Goal: Task Accomplishment & Management: Manage account settings

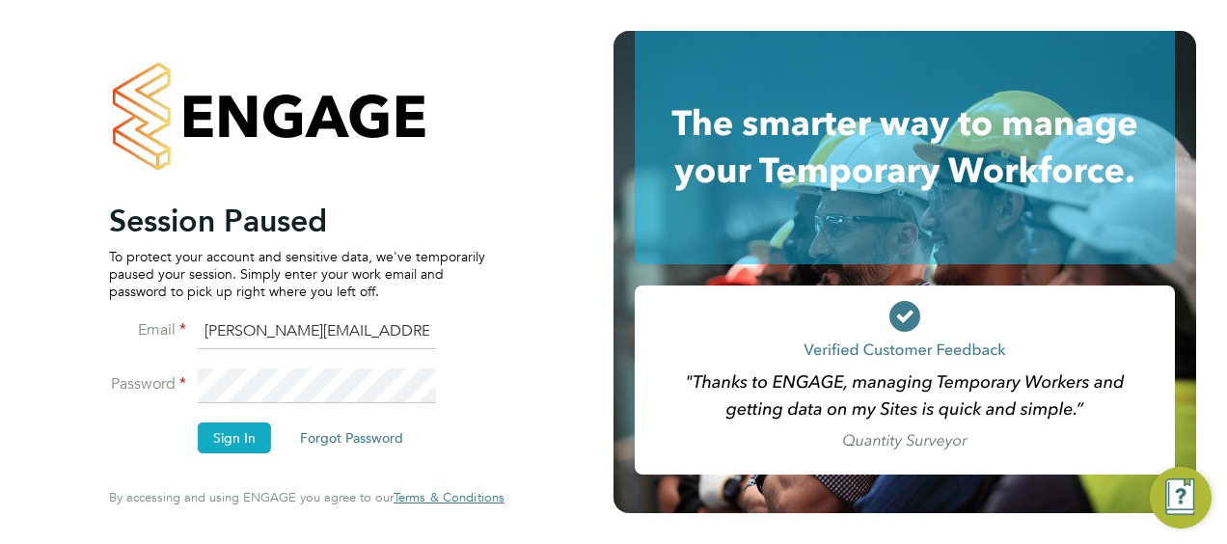
click at [240, 440] on button "Sign In" at bounding box center [234, 437] width 73 height 31
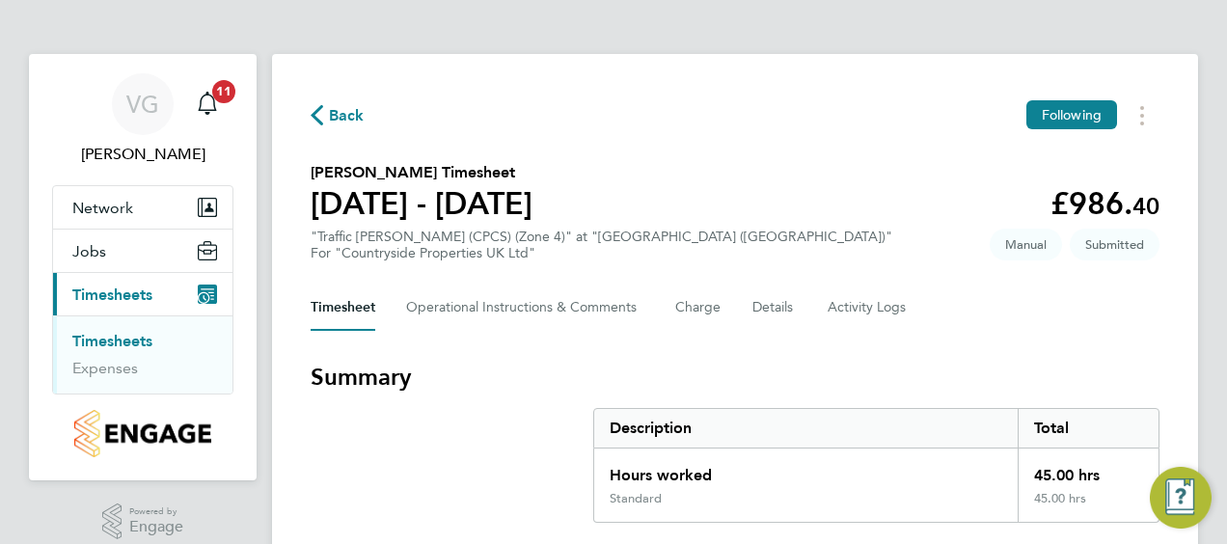
click at [112, 334] on link "Timesheets" at bounding box center [112, 341] width 80 height 18
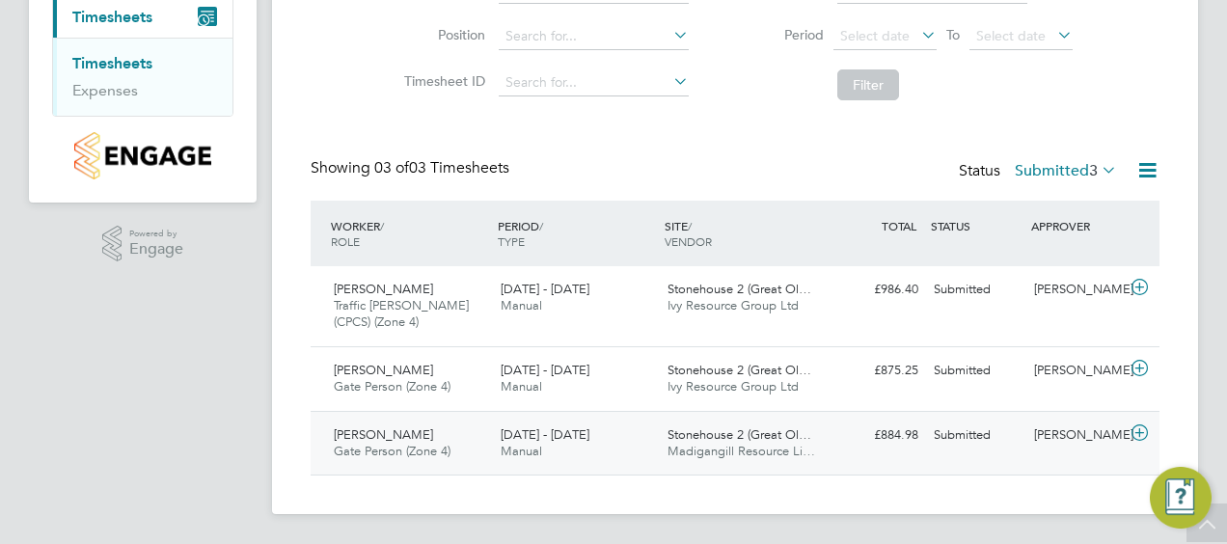
click at [459, 446] on div "[PERSON_NAME] Gate Person (Zone 4) [DATE] - [DATE]" at bounding box center [409, 444] width 167 height 48
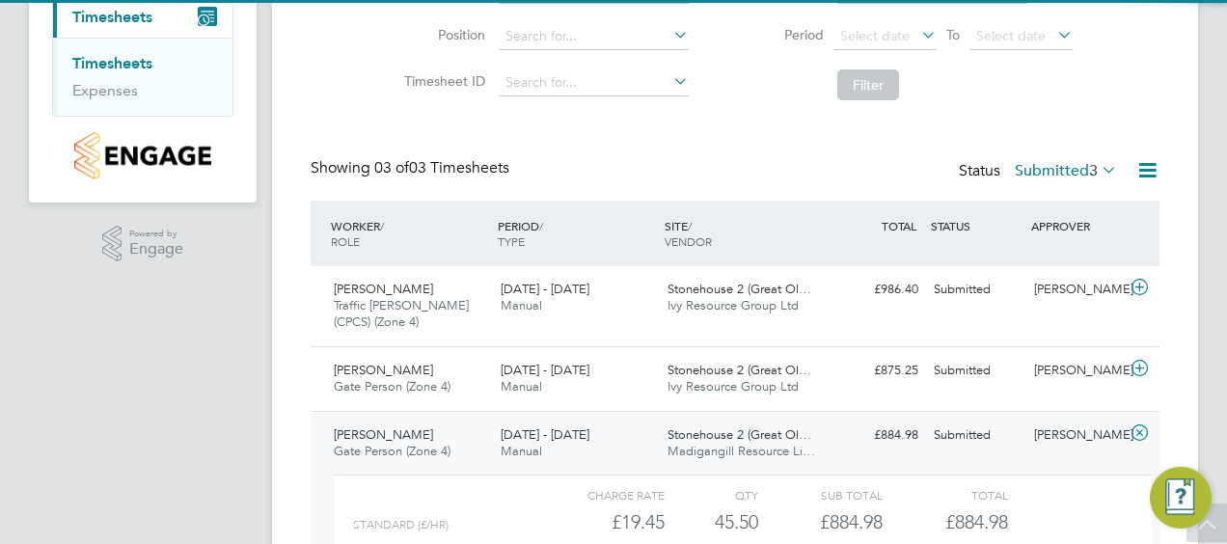
scroll to position [454, 0]
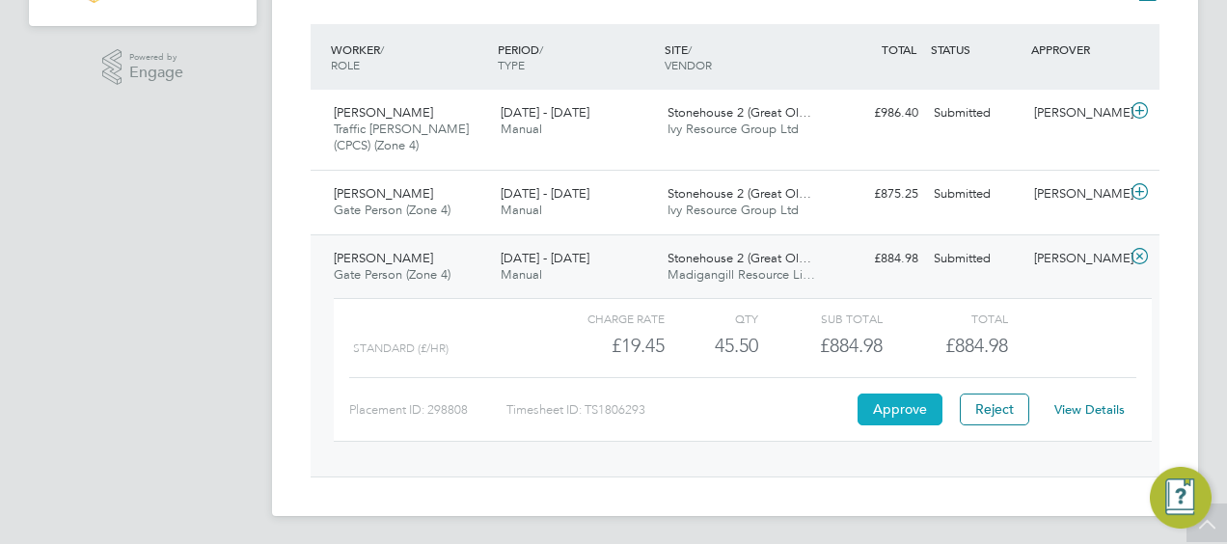
click at [880, 417] on button "Approve" at bounding box center [899, 409] width 85 height 31
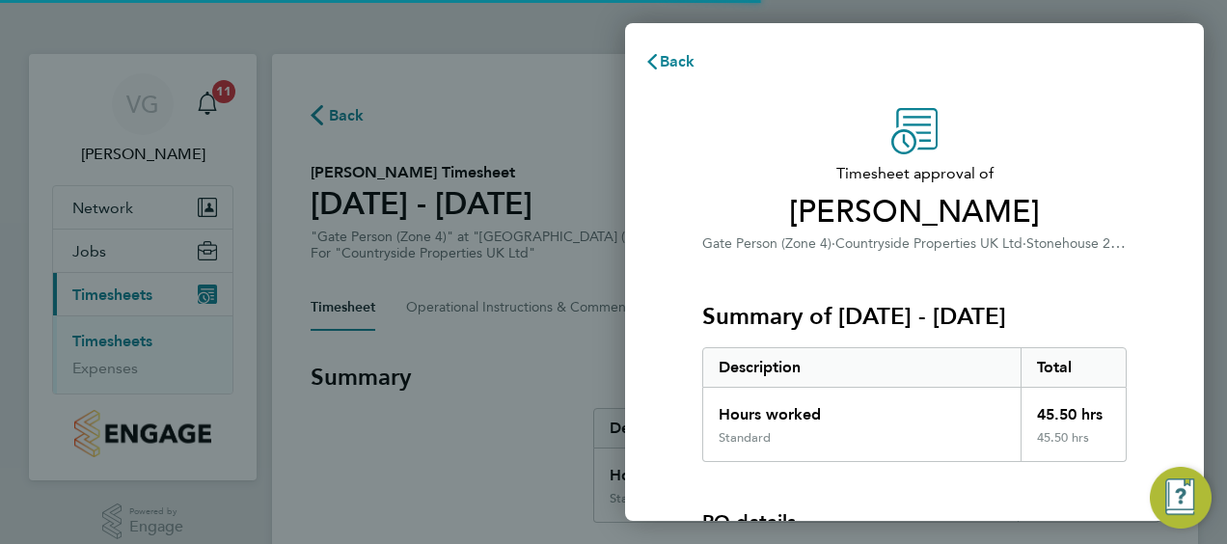
scroll to position [268, 0]
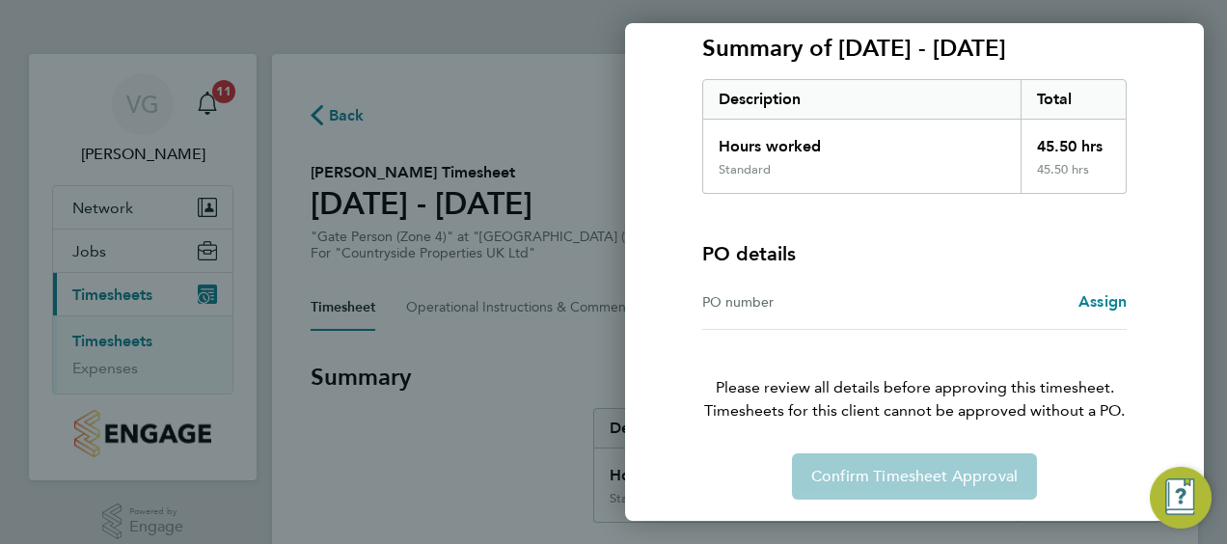
click at [905, 301] on div "PO number" at bounding box center [808, 301] width 212 height 23
click at [1093, 307] on span "Assign" at bounding box center [1102, 301] width 48 height 18
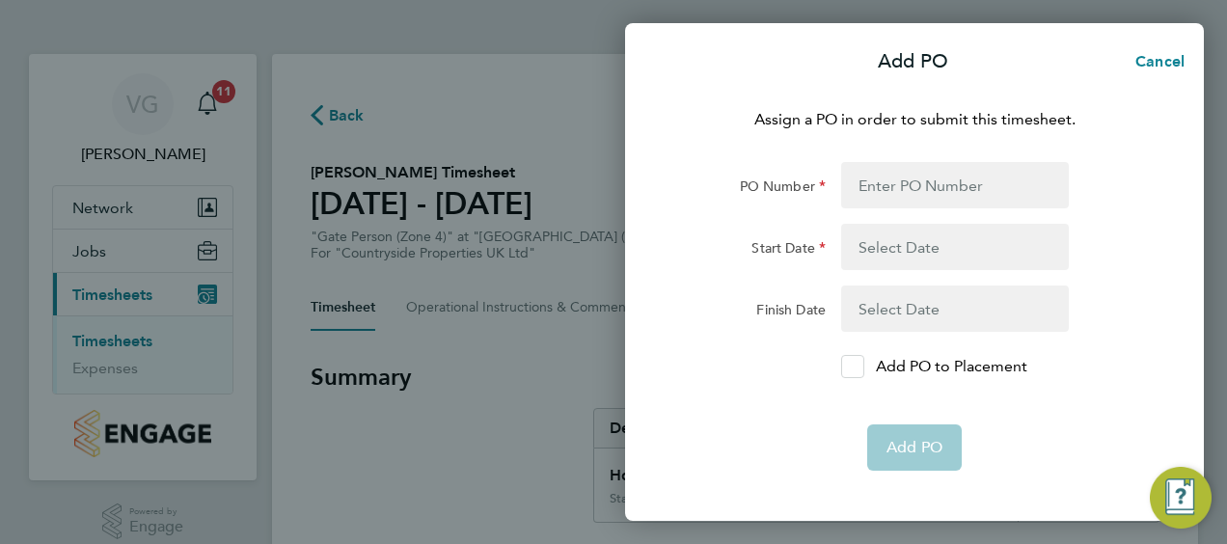
click at [967, 363] on p "Add PO to Placement" at bounding box center [951, 366] width 151 height 23
click at [859, 367] on input "Add PO to Placement" at bounding box center [859, 367] width 0 height 0
click at [907, 448] on app-form-button "Add PO" at bounding box center [914, 447] width 95 height 46
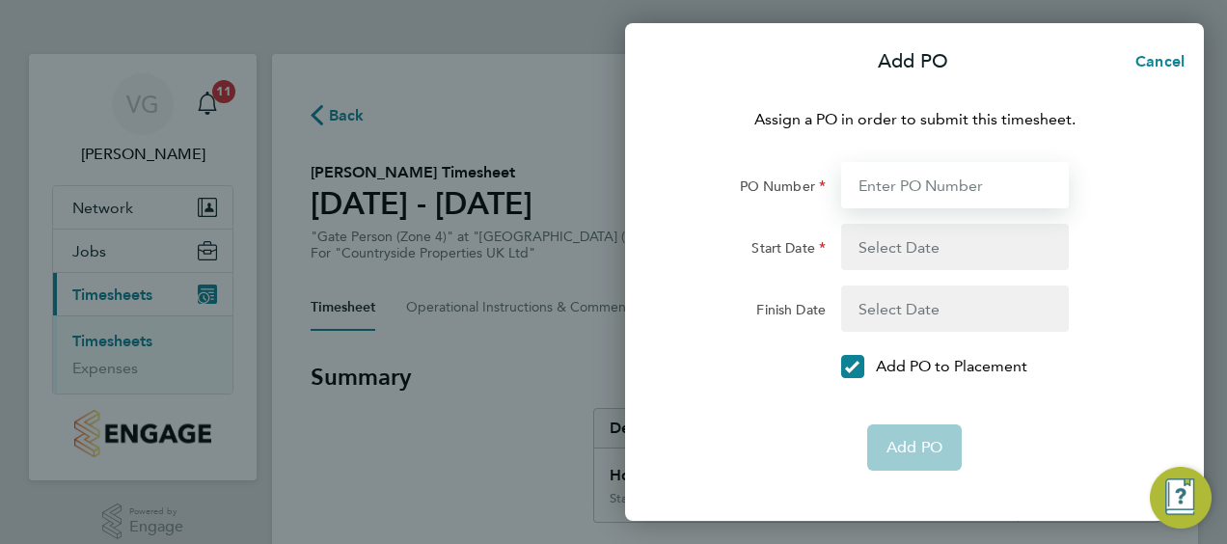
click at [902, 168] on input "PO Number" at bounding box center [955, 185] width 228 height 46
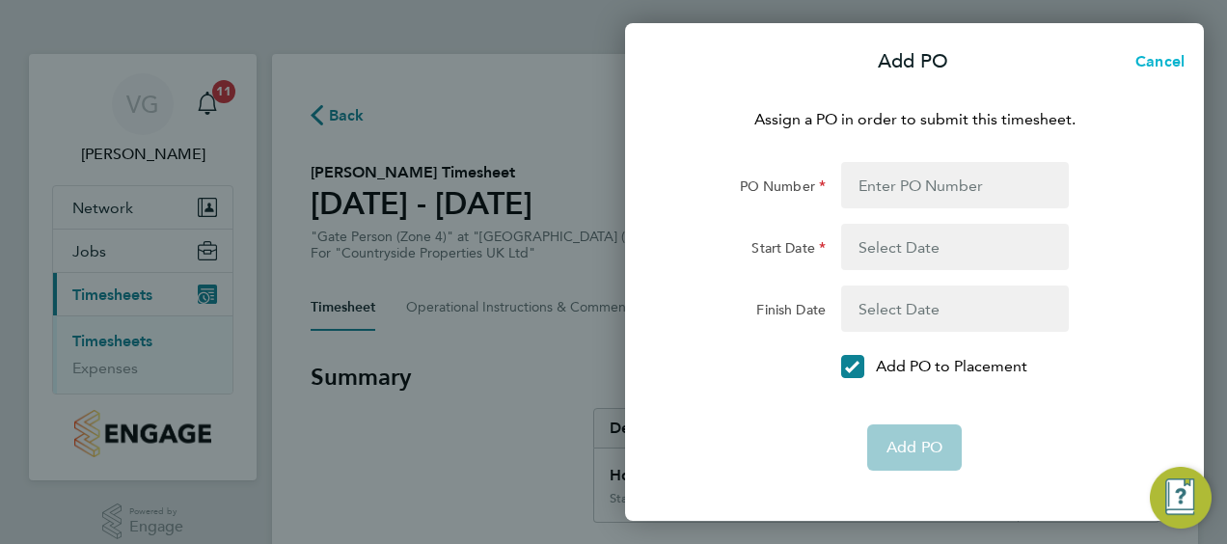
click at [1148, 64] on span "Cancel" at bounding box center [1156, 61] width 55 height 18
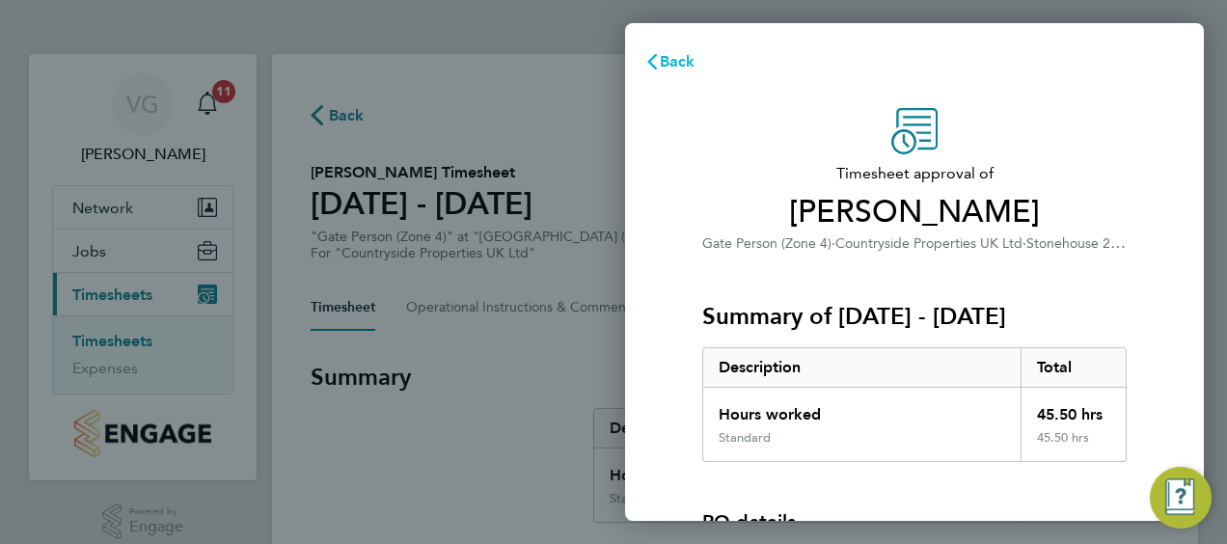
click at [680, 66] on span "Back" at bounding box center [678, 61] width 36 height 18
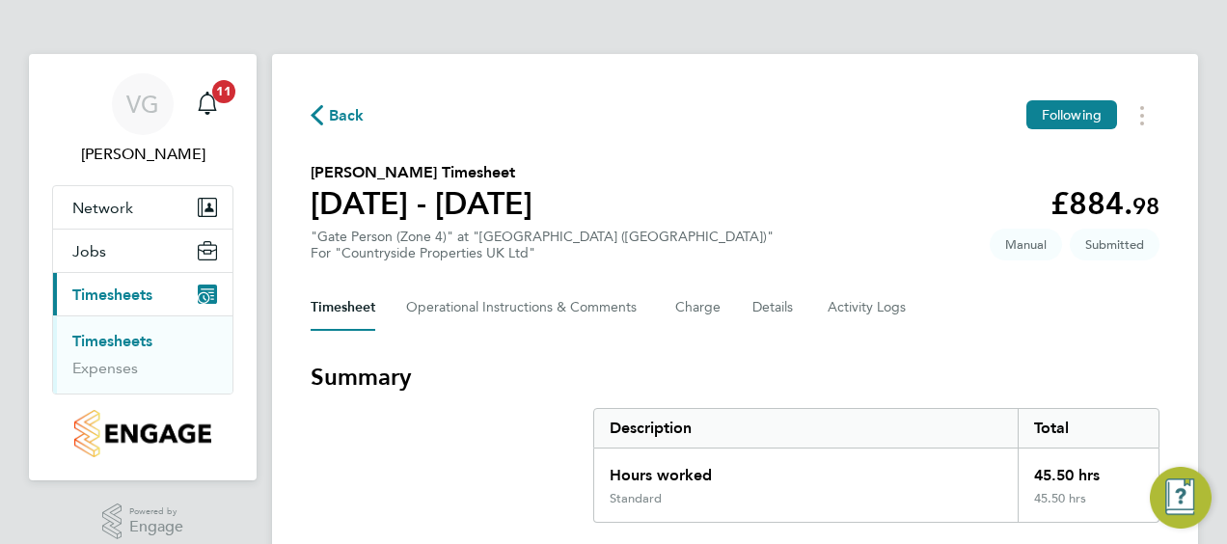
click at [410, 428] on section "Summary Description Total Hours worked 45.50 hrs Standard 45.50 hrs" at bounding box center [735, 442] width 849 height 161
click at [338, 118] on span "Back" at bounding box center [347, 115] width 36 height 23
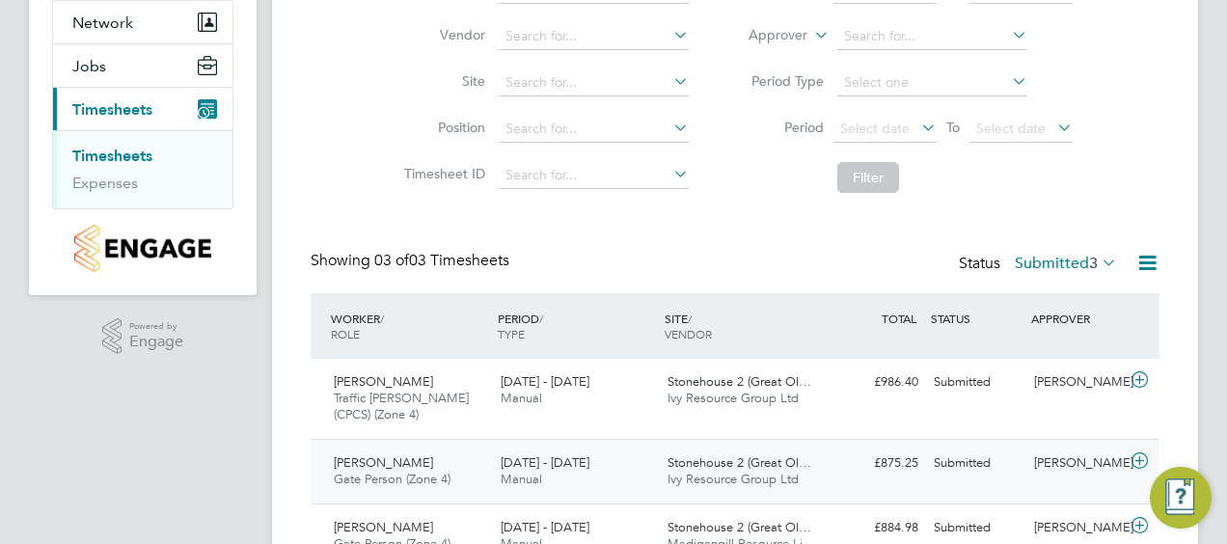
scroll to position [278, 0]
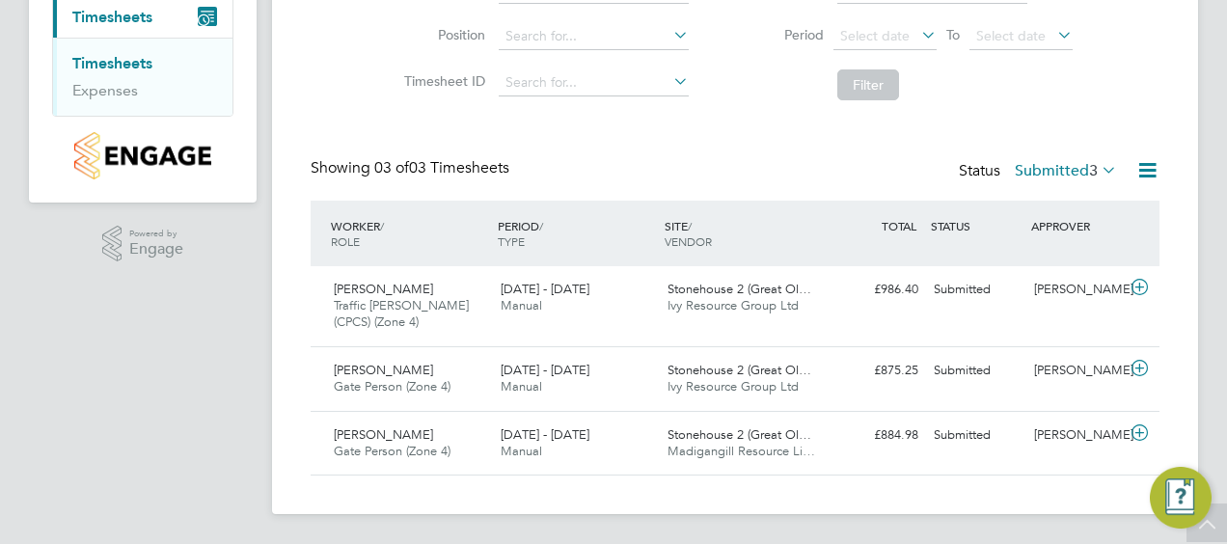
drag, startPoint x: 297, startPoint y: 255, endPoint x: 295, endPoint y: 245, distance: 9.8
